Goal: Find specific page/section: Find specific page/section

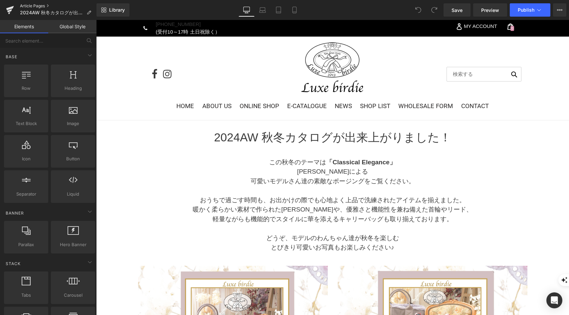
click at [26, 4] on link "Article Pages" at bounding box center [58, 5] width 77 height 5
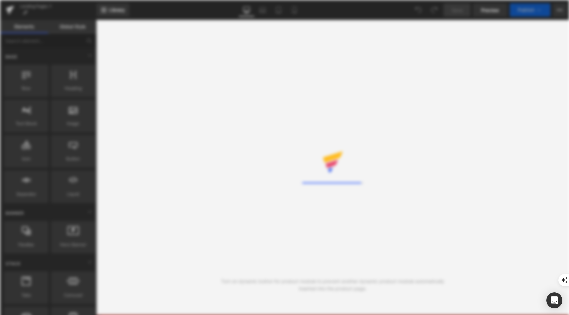
click at [158, 73] on div "Rendering Content" at bounding box center [284, 157] width 569 height 315
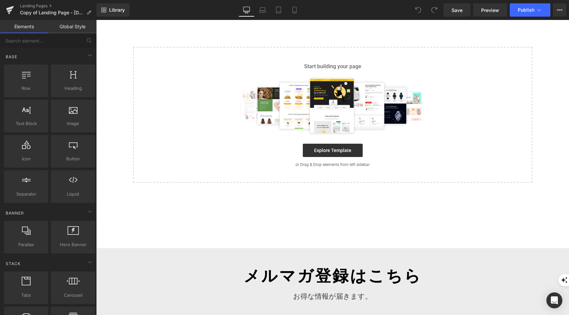
scroll to position [64, 0]
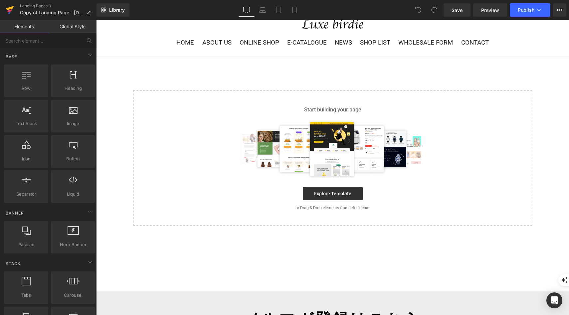
click at [11, 9] on icon at bounding box center [10, 10] width 8 height 17
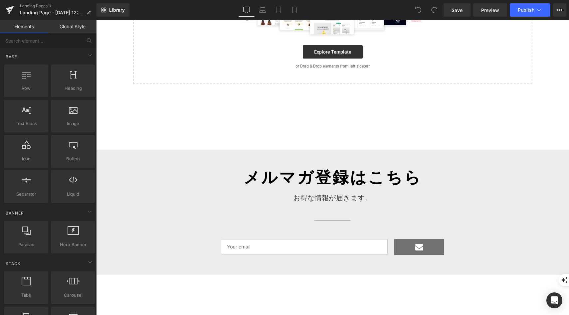
scroll to position [76, 0]
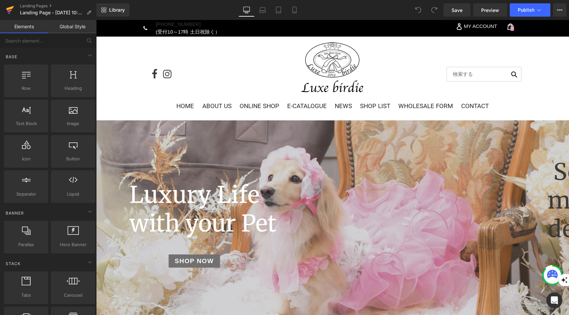
click at [9, 12] on icon at bounding box center [9, 10] width 5 height 3
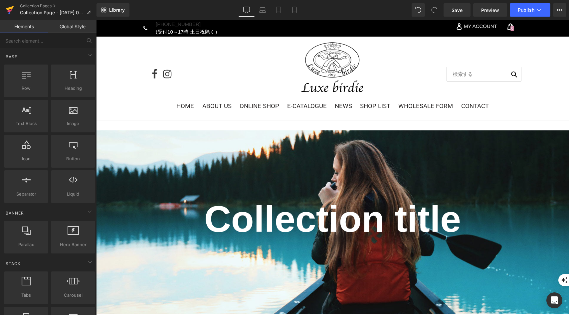
click at [10, 10] on icon at bounding box center [9, 10] width 5 height 3
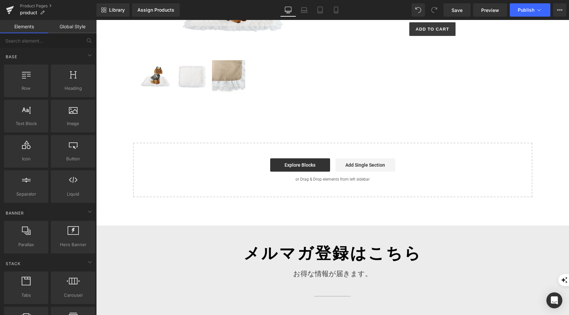
scroll to position [5, 0]
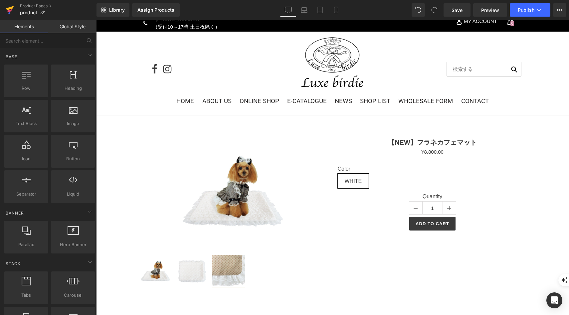
click at [12, 12] on icon at bounding box center [10, 10] width 8 height 17
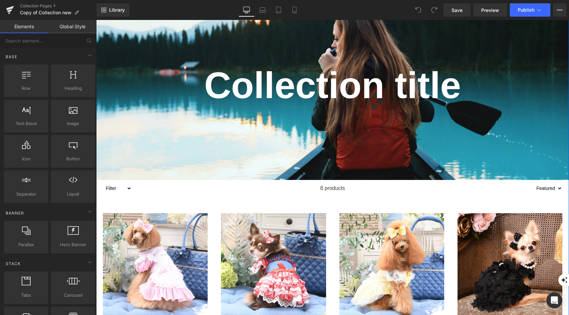
scroll to position [114, 0]
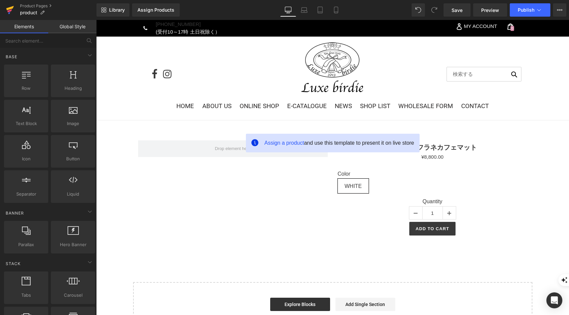
click at [13, 13] on icon at bounding box center [10, 10] width 8 height 17
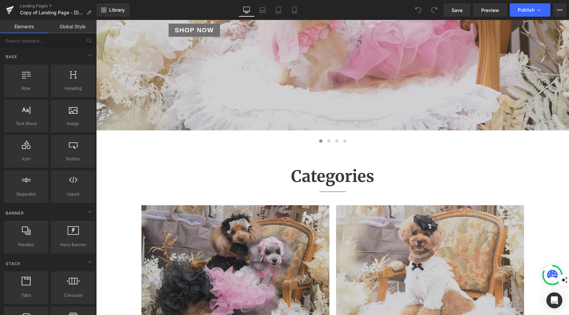
scroll to position [155, 0]
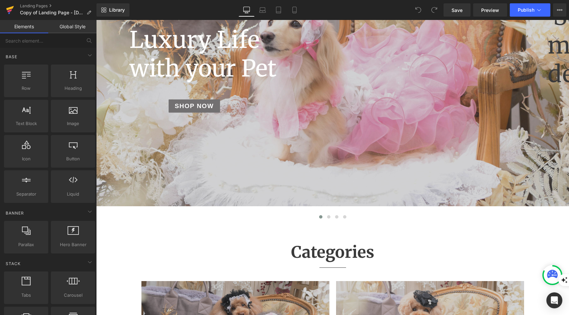
click at [9, 7] on icon at bounding box center [10, 8] width 8 height 4
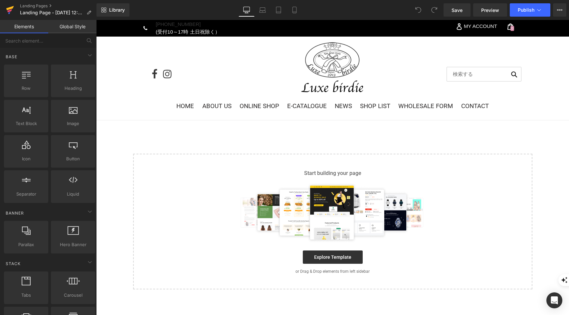
click at [11, 10] on icon at bounding box center [9, 10] width 5 height 3
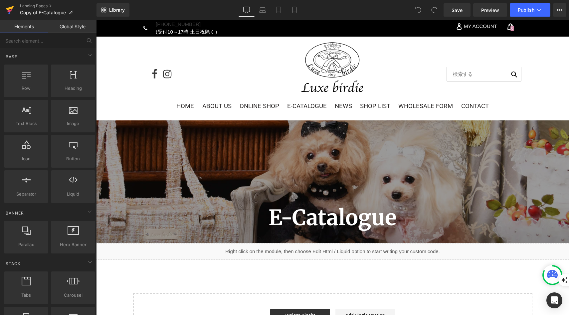
click at [7, 13] on icon at bounding box center [10, 10] width 8 height 17
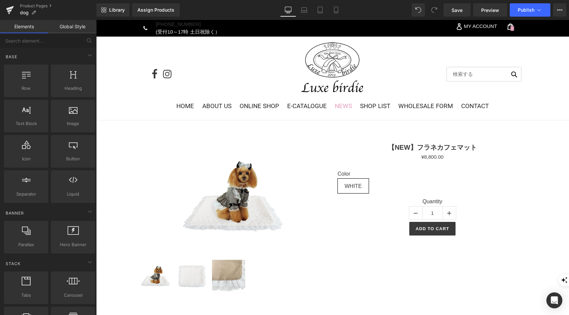
click at [349, 106] on span "NEWS" at bounding box center [343, 106] width 17 height 7
click at [13, 8] on icon at bounding box center [10, 8] width 8 height 4
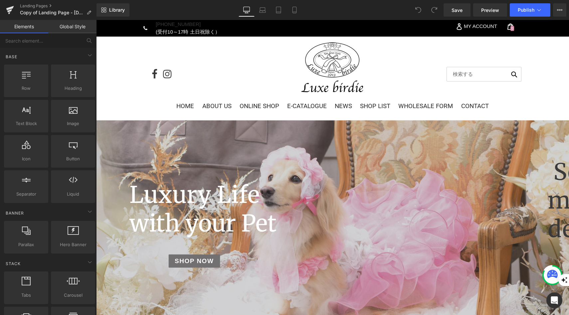
click at [76, 25] on link "Global Style" at bounding box center [72, 26] width 48 height 13
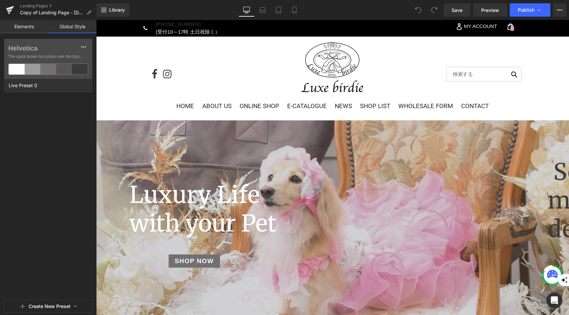
click at [27, 30] on link "Elements" at bounding box center [24, 26] width 48 height 13
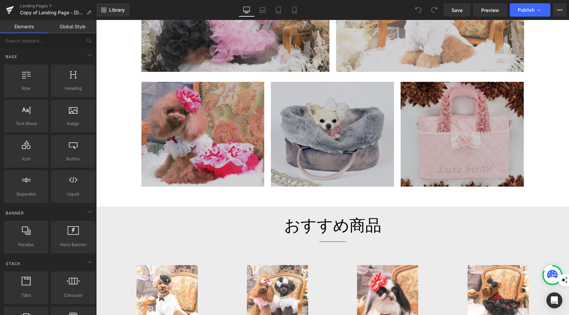
scroll to position [486, 0]
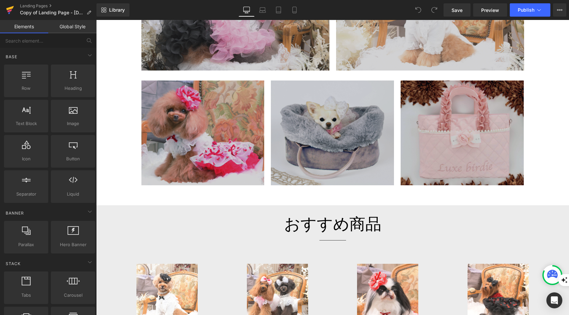
click at [16, 13] on link at bounding box center [10, 10] width 20 height 20
